Goal: Task Accomplishment & Management: Manage account settings

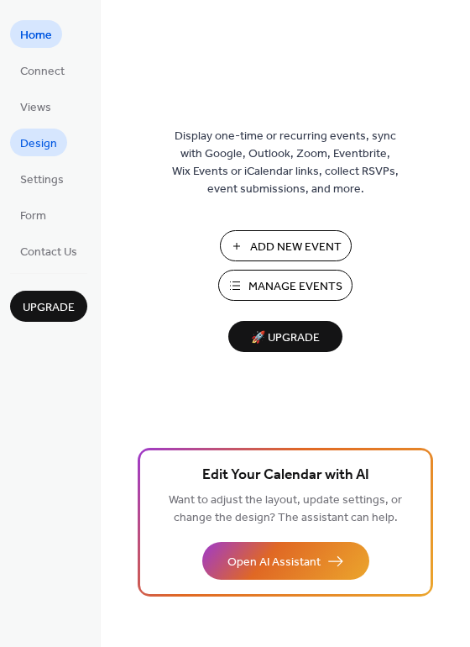
click at [39, 145] on span "Design" at bounding box center [38, 144] width 37 height 18
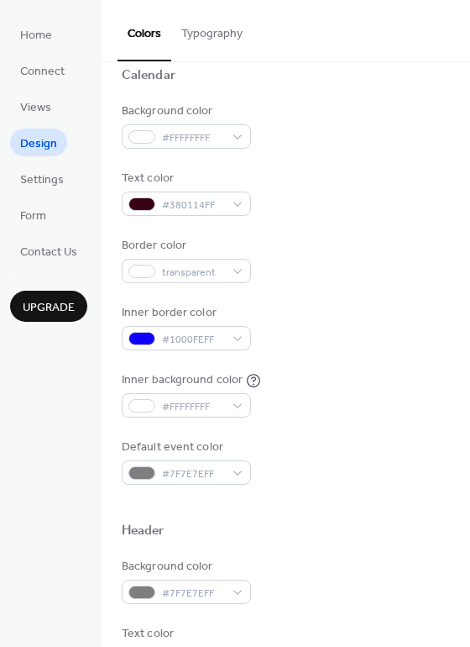
scroll to position [137, 0]
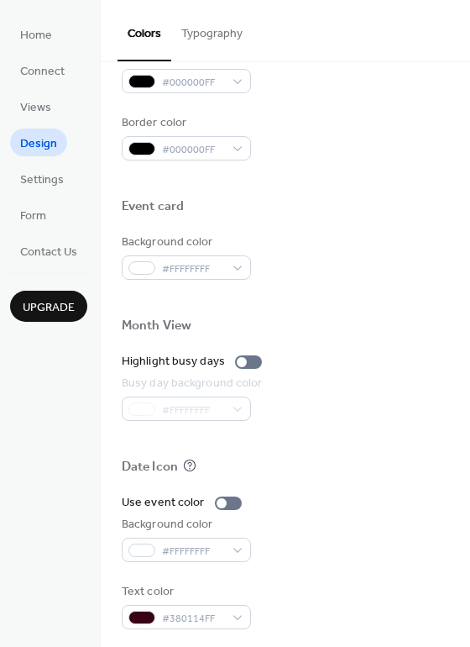
click at [211, 26] on button "Typography" at bounding box center [211, 30] width 81 height 60
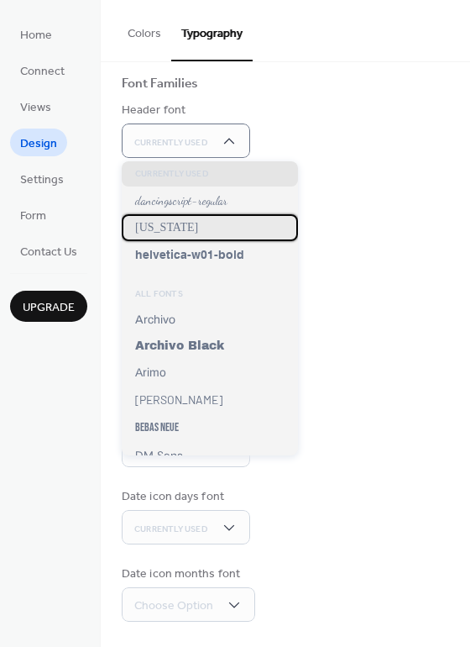
click at [162, 223] on span "[US_STATE]" at bounding box center [166, 227] width 63 height 13
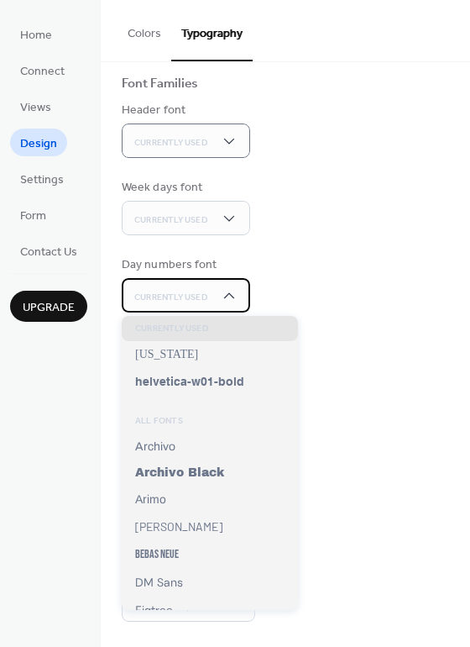
click at [181, 299] on span "Currently Used" at bounding box center [171, 297] width 74 height 12
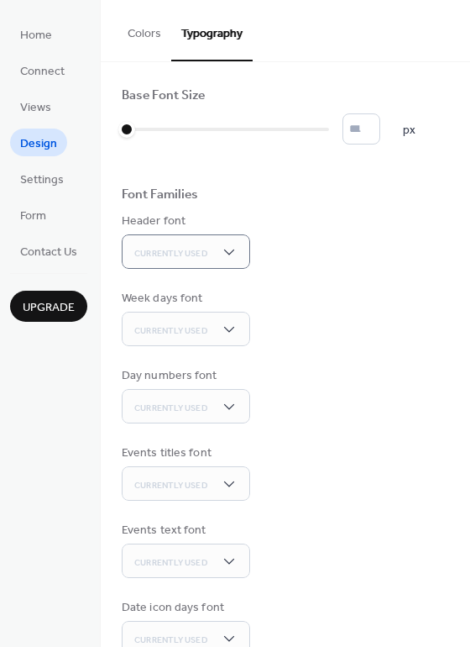
click at [145, 30] on button "Colors" at bounding box center [145, 30] width 54 height 60
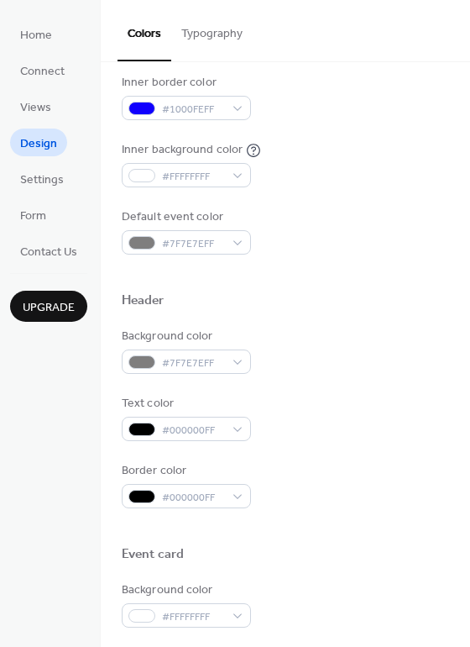
scroll to position [387, 0]
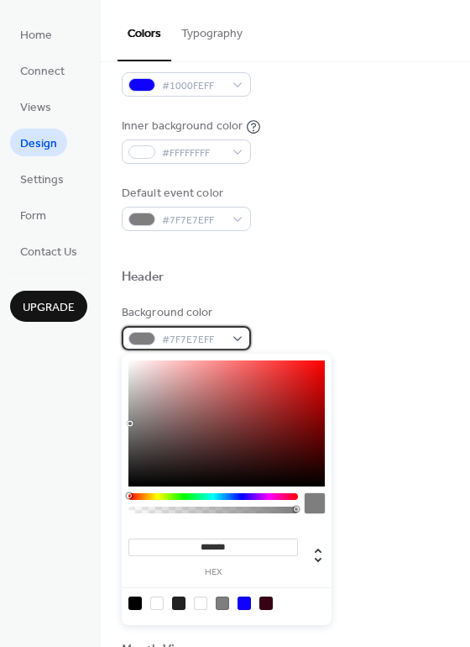
click at [240, 337] on div "#7F7E7EFF" at bounding box center [186, 338] width 129 height 24
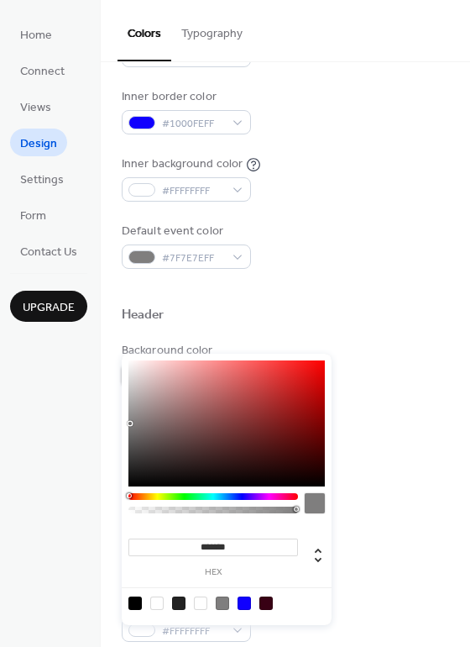
scroll to position [277, 0]
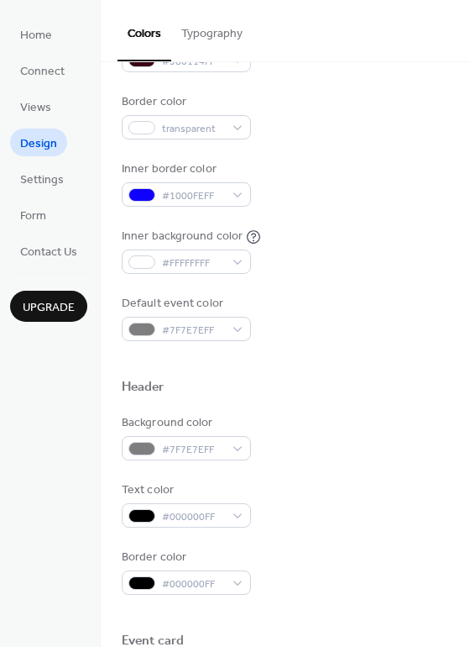
click at [296, 238] on div "Inner background color #FFFFFFFF" at bounding box center [286, 251] width 328 height 46
